Goal: Task Accomplishment & Management: Manage account settings

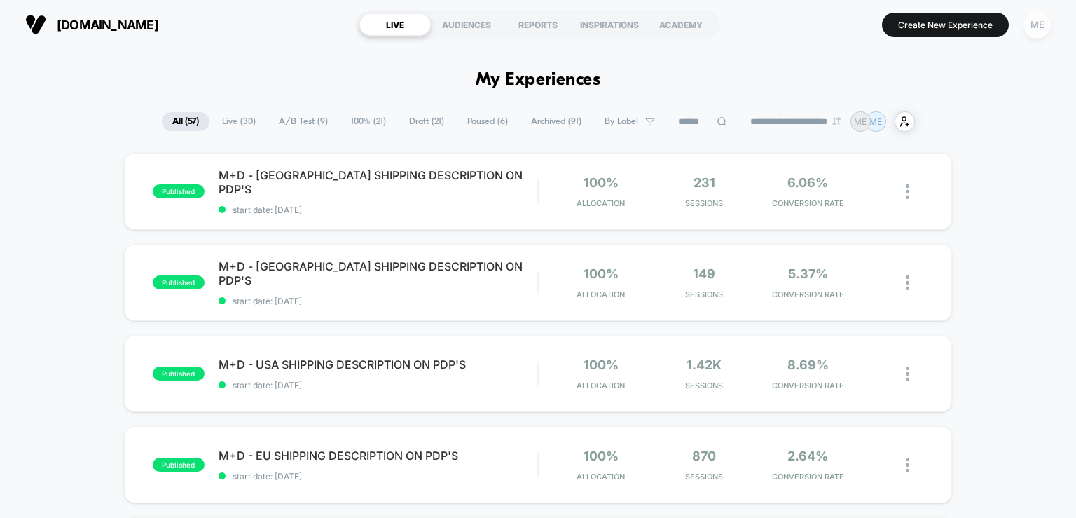
click at [1036, 29] on div "ME" at bounding box center [1037, 24] width 27 height 27
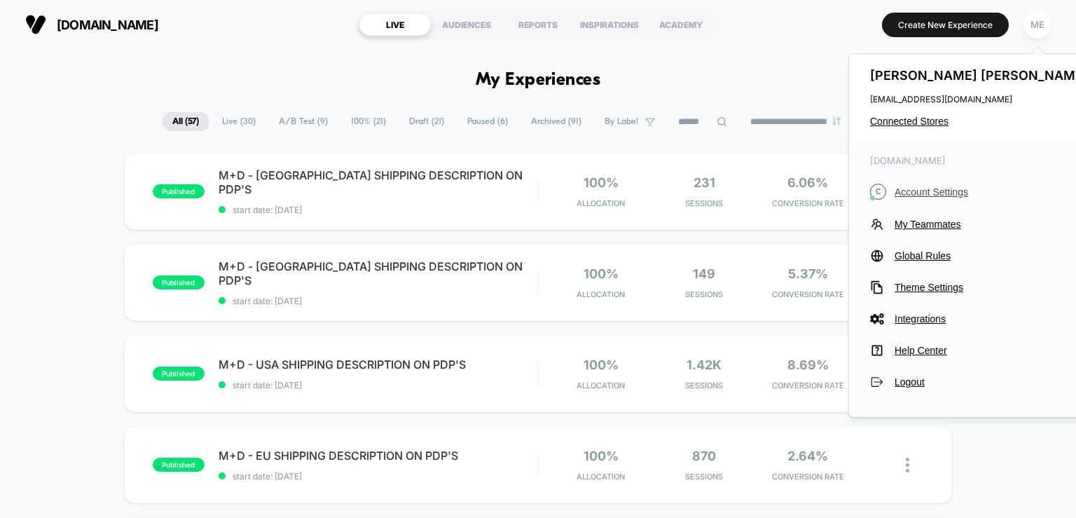
click at [955, 189] on span "Account Settings" at bounding box center [993, 191] width 197 height 11
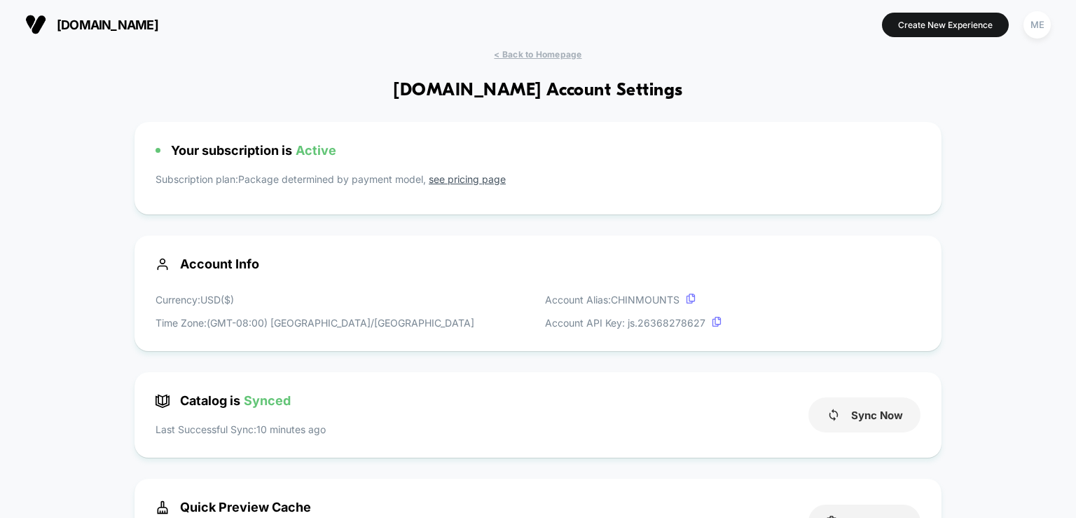
click at [885, 411] on button "Sync Now" at bounding box center [865, 414] width 112 height 35
click at [886, 421] on button "Sync Now" at bounding box center [865, 414] width 112 height 35
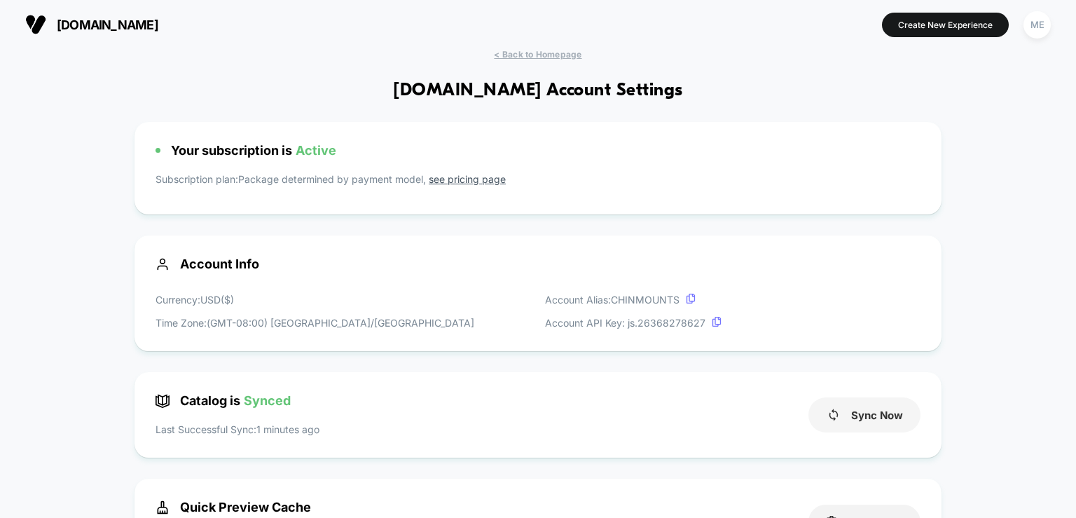
click at [894, 421] on button "Sync Now" at bounding box center [865, 414] width 112 height 35
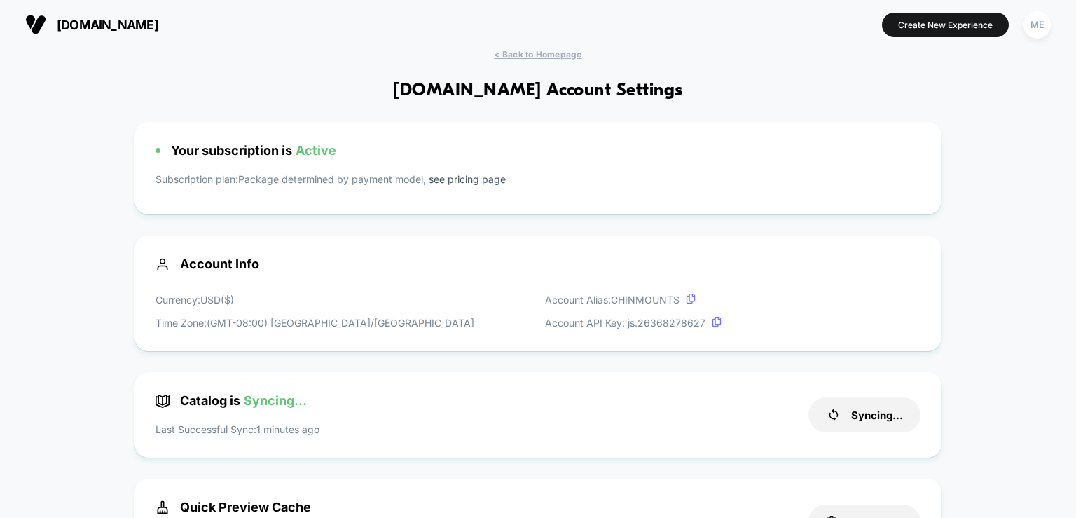
click at [881, 406] on button "Sync Now" at bounding box center [865, 414] width 112 height 35
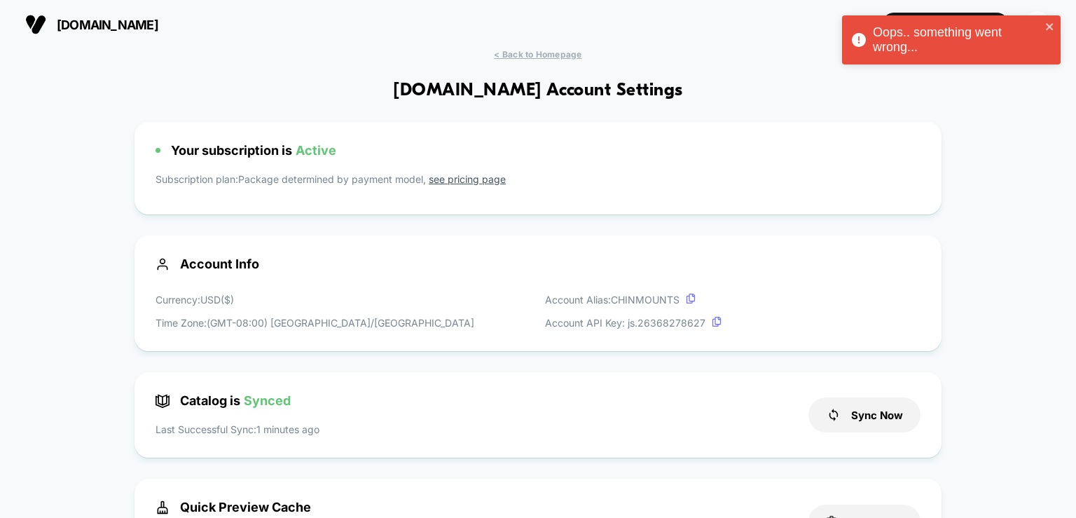
drag, startPoint x: 62, startPoint y: 141, endPoint x: 67, endPoint y: 132, distance: 9.7
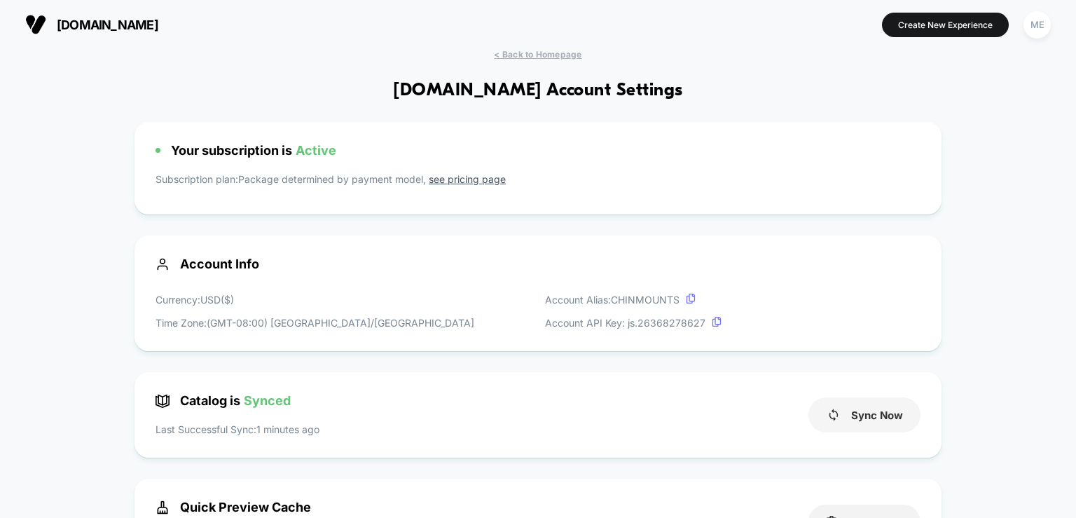
click at [877, 426] on button "Sync Now" at bounding box center [865, 414] width 112 height 35
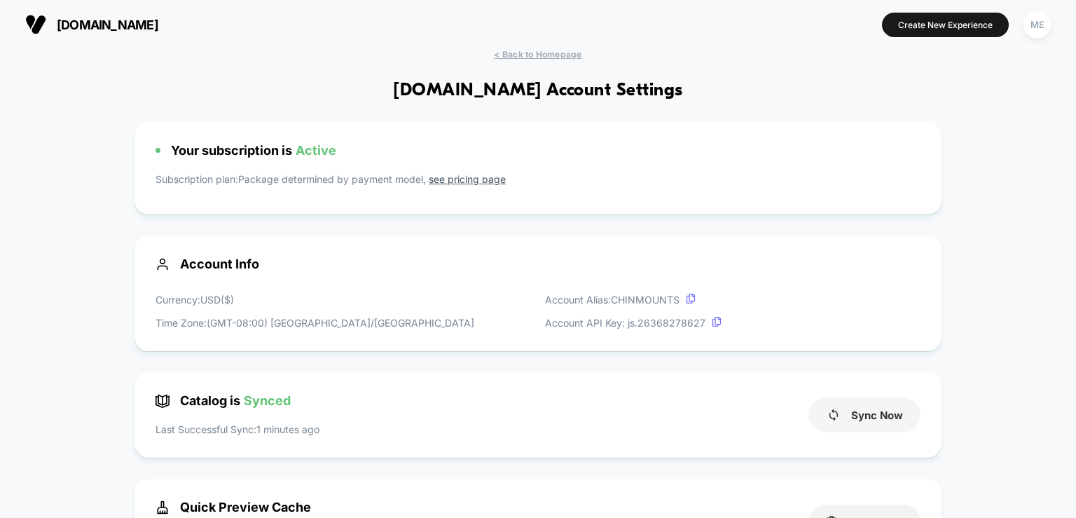
click at [849, 422] on button "Sync Now" at bounding box center [865, 414] width 112 height 35
click at [884, 418] on button "Synced!" at bounding box center [865, 414] width 112 height 35
click at [1036, 26] on div "ME" at bounding box center [1037, 24] width 27 height 27
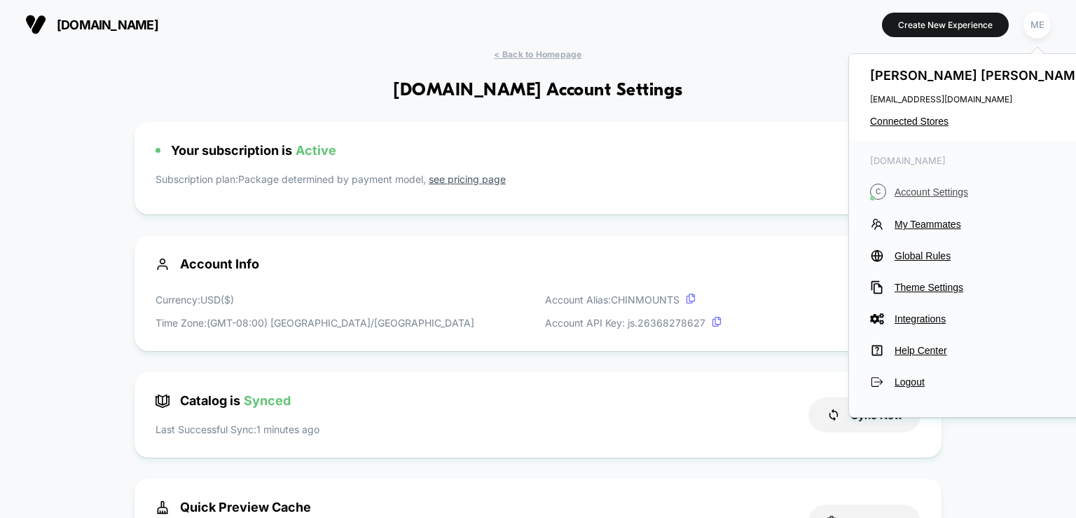
click at [933, 191] on span "Account Settings" at bounding box center [993, 191] width 197 height 11
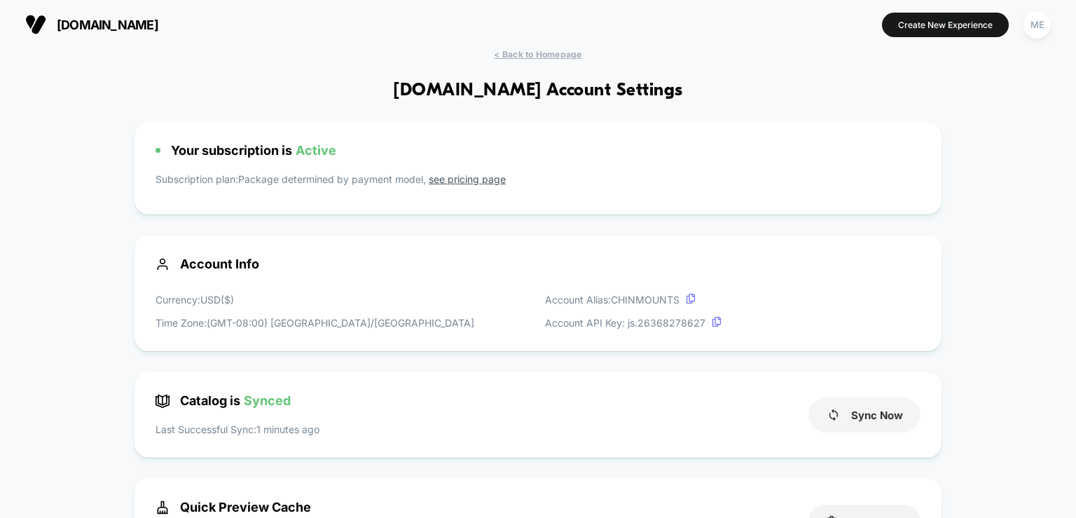
click at [880, 414] on button "Sync Now" at bounding box center [865, 414] width 112 height 35
